Goal: Task Accomplishment & Management: Use online tool/utility

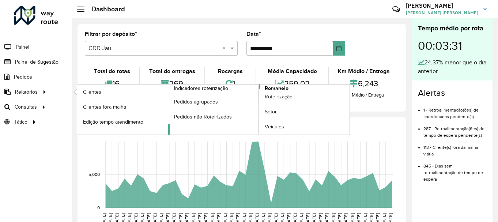
click at [286, 85] on span "Romaneio" at bounding box center [277, 89] width 24 height 8
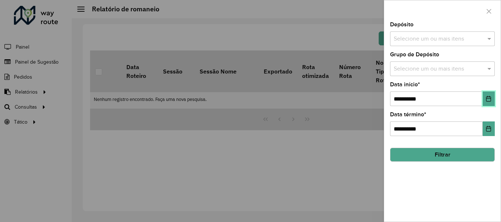
click at [490, 93] on button "Choose Date" at bounding box center [488, 98] width 12 height 15
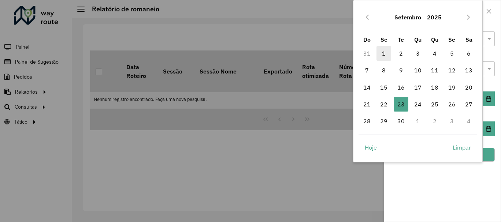
click at [383, 56] on span "1" at bounding box center [383, 53] width 15 height 15
type input "**********"
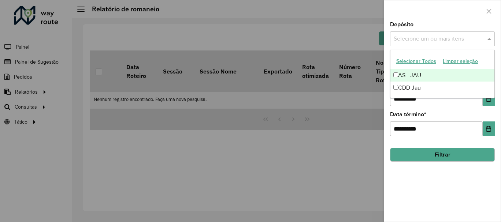
click at [425, 35] on input "text" at bounding box center [438, 39] width 94 height 9
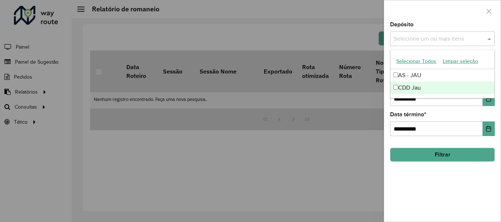
click at [401, 83] on div "CDD Jau" at bounding box center [442, 88] width 104 height 12
click at [433, 151] on button "Filtrar" at bounding box center [442, 155] width 105 height 14
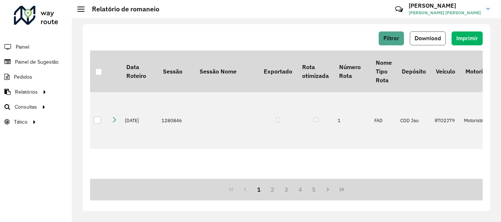
click at [434, 44] on button "Download" at bounding box center [427, 38] width 36 height 14
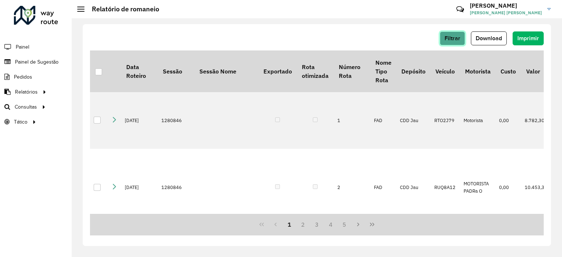
click at [446, 34] on button "Filtrar" at bounding box center [452, 38] width 25 height 14
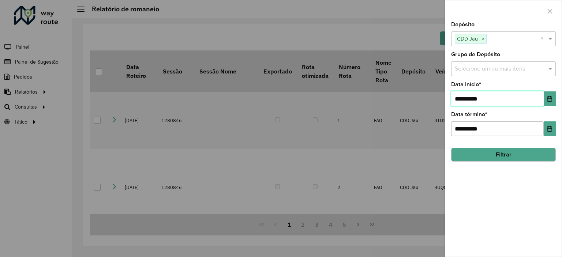
click at [498, 99] on input "**********" at bounding box center [497, 98] width 93 height 15
click at [498, 100] on input "**********" at bounding box center [497, 98] width 93 height 15
click at [498, 98] on icon "Choose Date" at bounding box center [549, 99] width 5 height 6
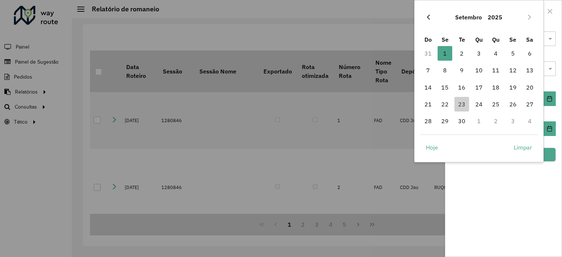
click at [426, 19] on icon "Previous Month" at bounding box center [429, 17] width 6 height 6
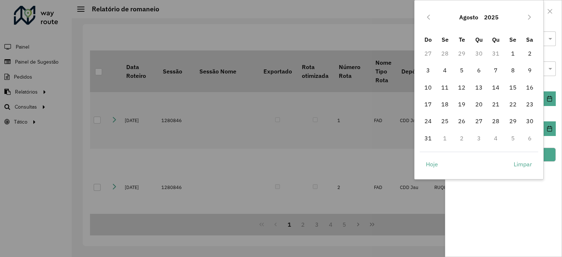
click at [426, 19] on icon "Previous Month" at bounding box center [429, 17] width 6 height 6
click at [461, 51] on span "1" at bounding box center [461, 53] width 15 height 15
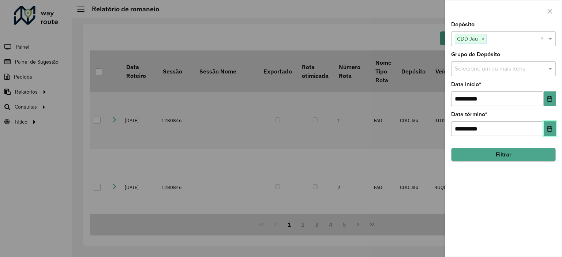
click at [498, 126] on icon "Choose Date" at bounding box center [549, 129] width 5 height 6
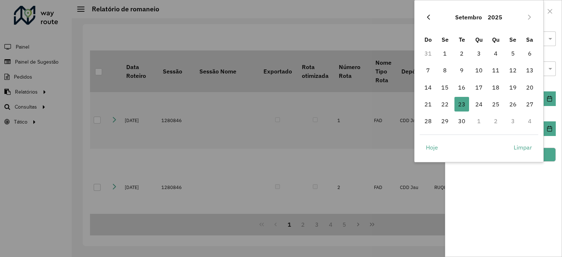
click at [430, 18] on icon "Previous Month" at bounding box center [429, 17] width 6 height 6
click at [498, 19] on icon "Next Month" at bounding box center [529, 17] width 6 height 6
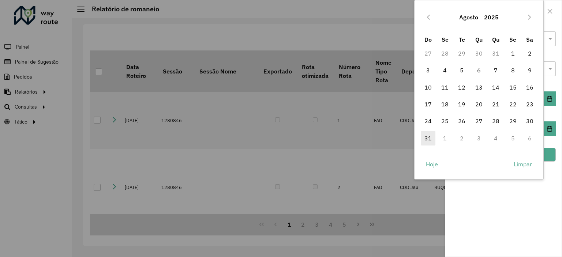
click at [430, 139] on span "31" at bounding box center [428, 138] width 15 height 15
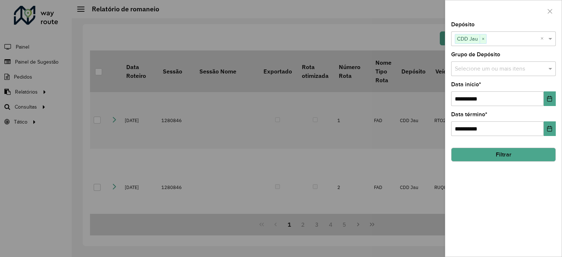
click at [498, 152] on button "Filtrar" at bounding box center [503, 155] width 105 height 14
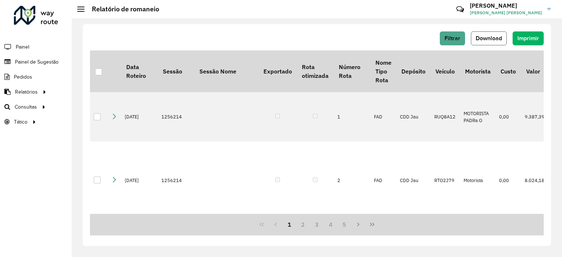
click at [491, 35] on span "Download" at bounding box center [489, 38] width 26 height 6
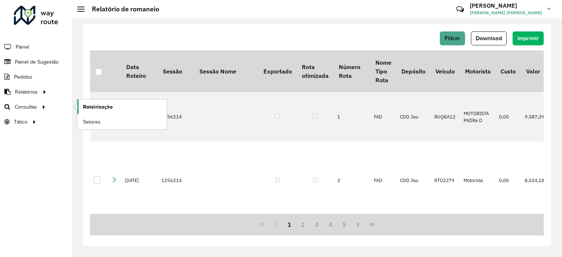
click at [92, 102] on link "Roteirização" at bounding box center [122, 107] width 90 height 15
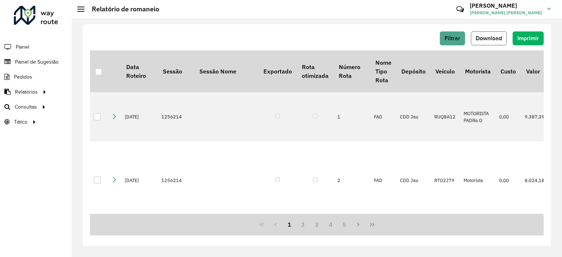
click at [481, 42] on button "Download" at bounding box center [489, 38] width 36 height 14
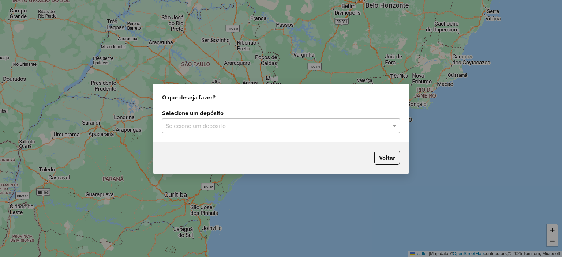
click at [263, 122] on input "text" at bounding box center [274, 126] width 216 height 9
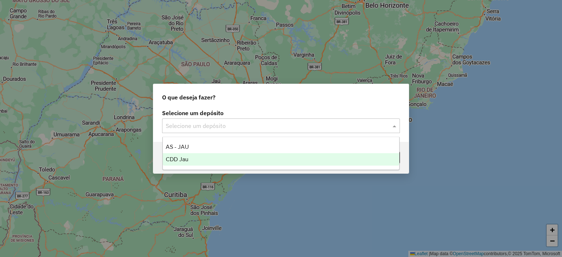
click at [214, 161] on div "CDD Jau" at bounding box center [281, 159] width 237 height 12
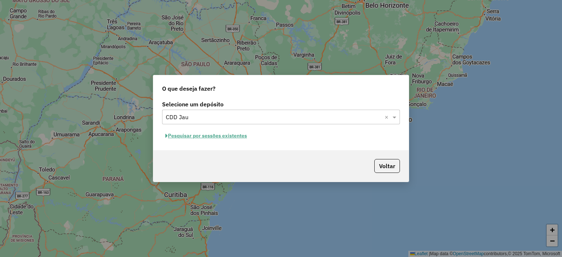
click at [240, 137] on button "Pesquisar por sessões existentes" at bounding box center [206, 135] width 88 height 11
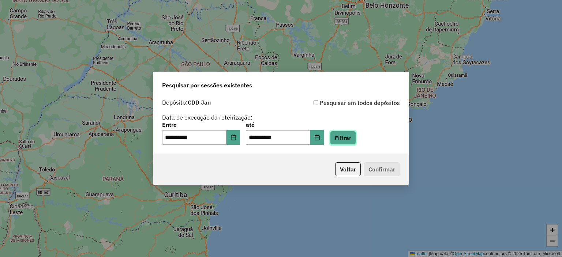
click at [344, 137] on button "Filtrar" at bounding box center [343, 138] width 26 height 14
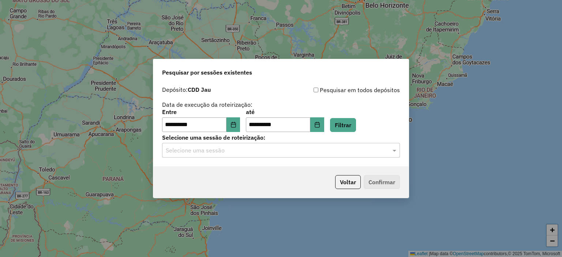
click at [232, 147] on input "text" at bounding box center [274, 150] width 216 height 9
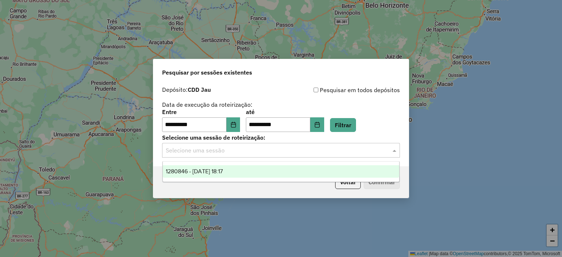
click at [206, 172] on span "1280846 - 23/09/2025 18:17" at bounding box center [194, 171] width 57 height 6
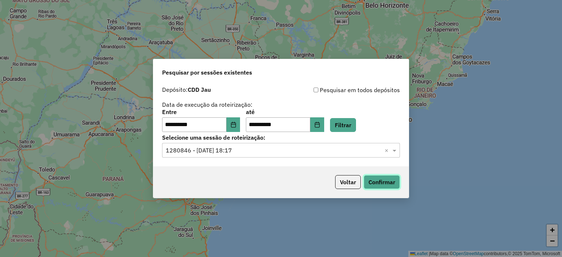
click at [374, 182] on button "Confirmar" at bounding box center [382, 182] width 36 height 14
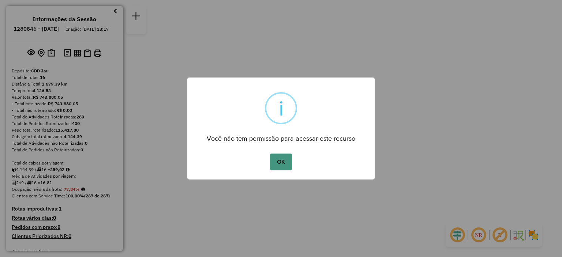
click at [285, 160] on button "OK" at bounding box center [281, 162] width 22 height 17
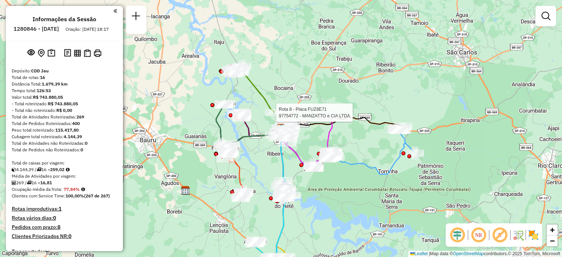
select select "**********"
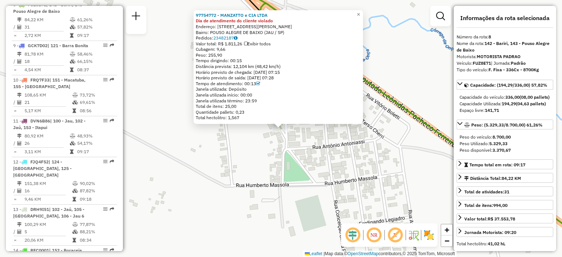
click at [379, 143] on div "97754772 - MANZATTO e CIA LTDA Dia de atendimento do cliente violado Endereço: …" at bounding box center [281, 128] width 562 height 257
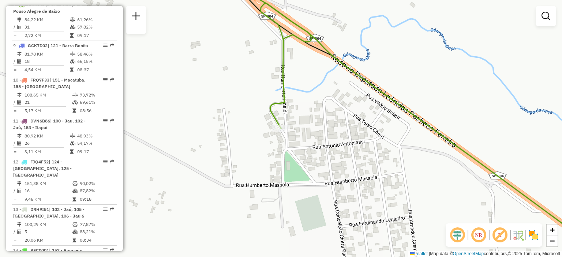
click at [415, 98] on div "Janela de atendimento Grade de atendimento Capacidade Transportadoras Veículos …" at bounding box center [281, 128] width 562 height 257
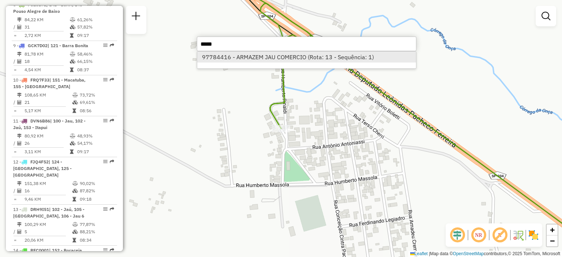
type input "*****"
click at [321, 53] on li "97784416 - ARMAZEM JAU COMERCIO (Rota: 13 - Sequência: 1)" at bounding box center [306, 57] width 219 height 11
select select "**********"
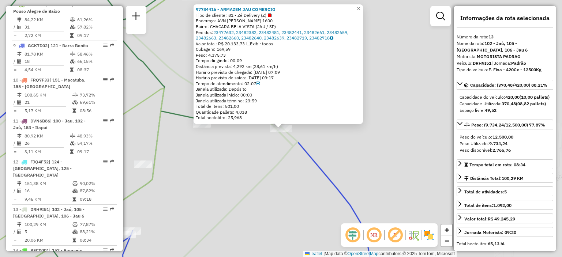
scroll to position [711, 0]
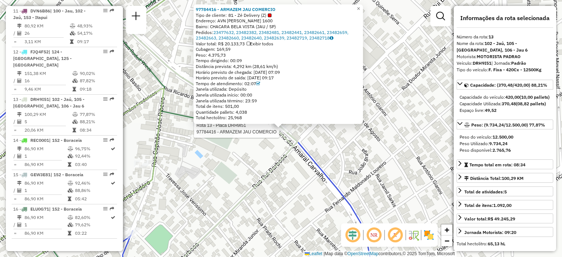
drag, startPoint x: 285, startPoint y: 123, endPoint x: 265, endPoint y: 145, distance: 29.5
click at [265, 147] on div "Rota 13 - Placa DRH9I51 97784416 - ARMAZEM JAU COMERCIO 97784416 - ARMAZEM JAU …" at bounding box center [281, 128] width 562 height 257
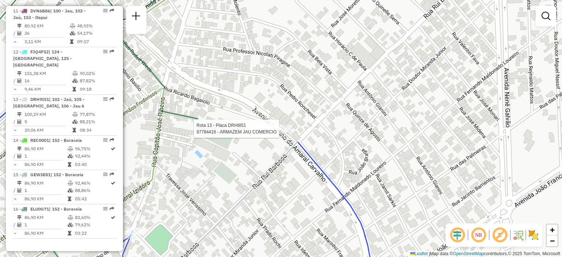
select select "**********"
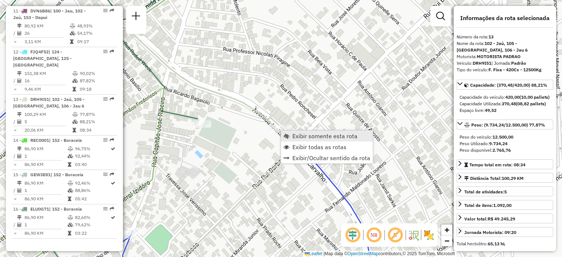
click at [288, 132] on link "Exibir somente esta rota" at bounding box center [327, 136] width 92 height 11
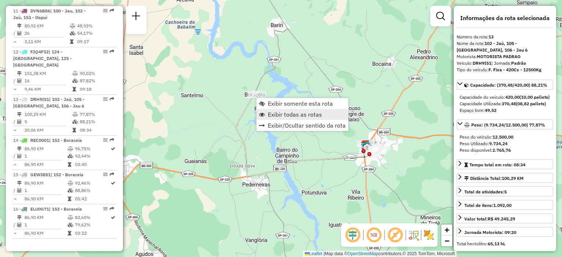
click at [286, 114] on span "Exibir todas as rotas" at bounding box center [295, 115] width 54 height 6
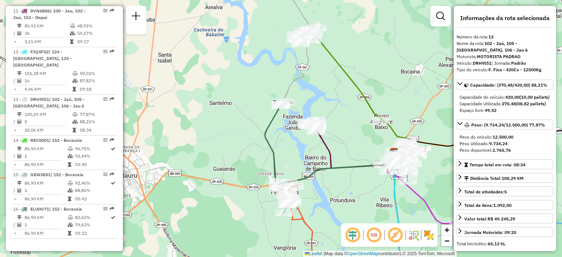
drag, startPoint x: 286, startPoint y: 93, endPoint x: 314, endPoint y: 101, distance: 29.6
click at [314, 101] on div "Janela de atendimento Grade de atendimento Capacidade Transportadoras Veículos …" at bounding box center [281, 128] width 562 height 257
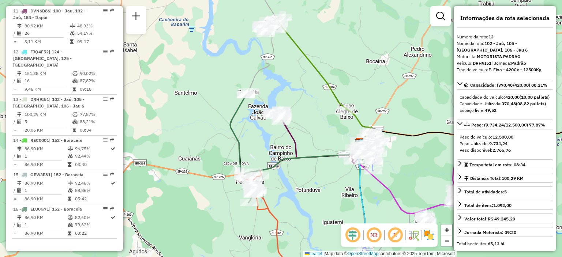
drag, startPoint x: 371, startPoint y: 127, endPoint x: 358, endPoint y: 123, distance: 13.2
click at [341, 120] on div "Janela de atendimento Grade de atendimento Capacidade Transportadoras Veículos …" at bounding box center [281, 128] width 562 height 257
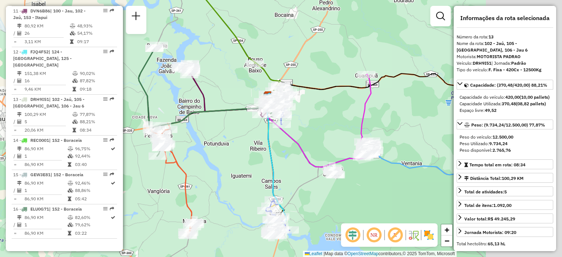
drag, startPoint x: 412, startPoint y: 146, endPoint x: 321, endPoint y: 99, distance: 102.6
click at [321, 99] on div "Janela de atendimento Grade de atendimento Capacidade Transportadoras Veículos …" at bounding box center [281, 128] width 562 height 257
